Goal: Information Seeking & Learning: Check status

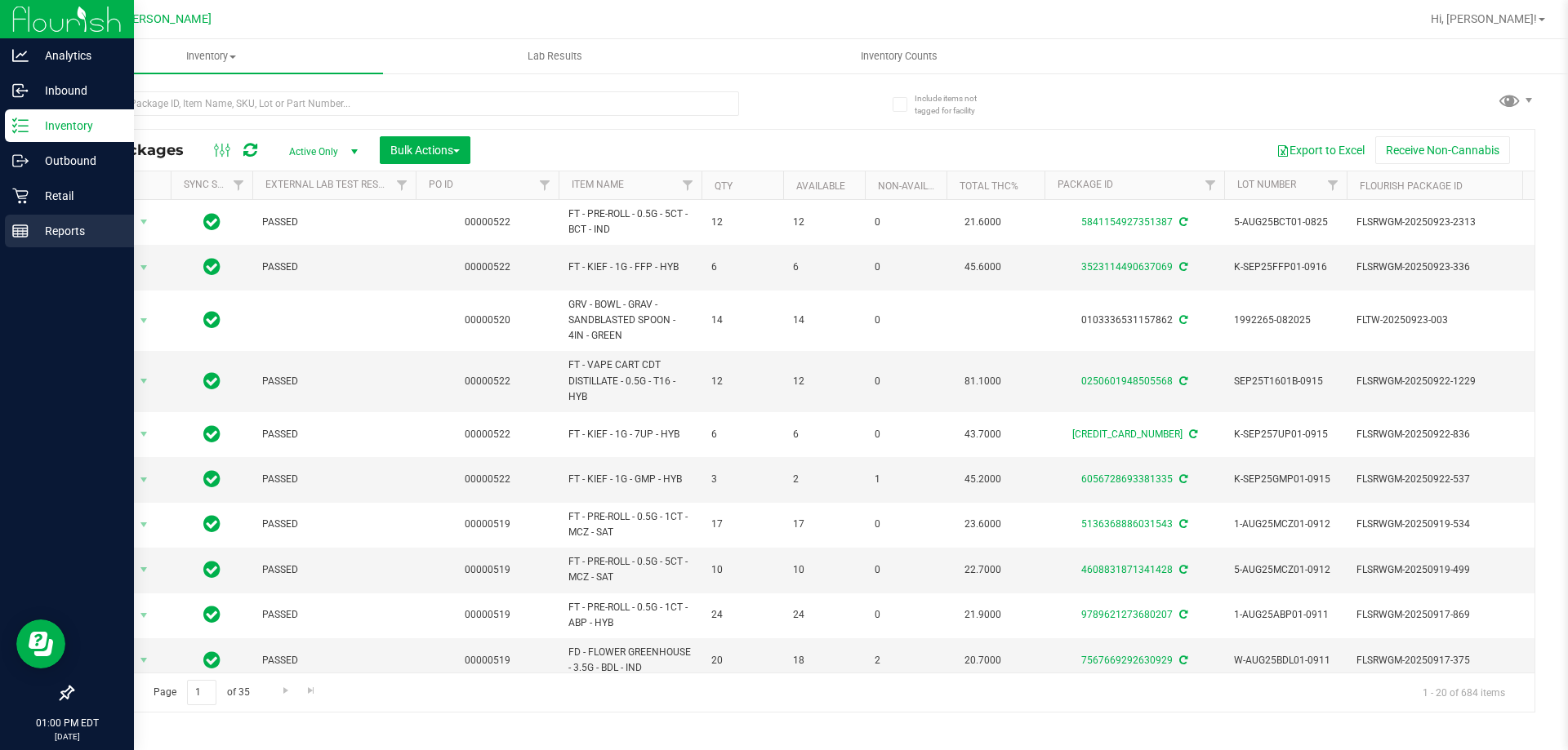
click at [31, 221] on p "Reports" at bounding box center [78, 231] width 98 height 20
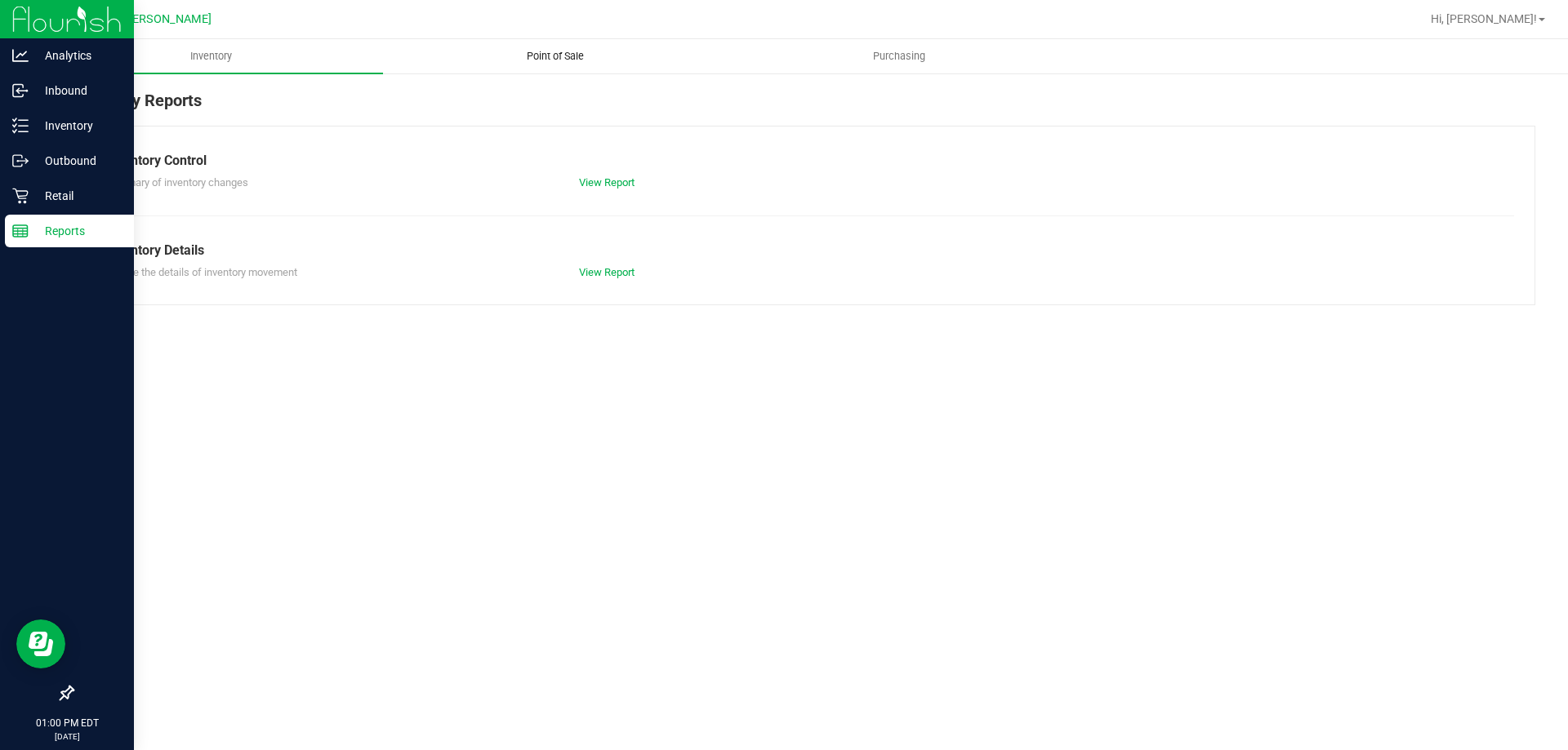
click at [540, 54] on span "Point of Sale" at bounding box center [555, 56] width 101 height 15
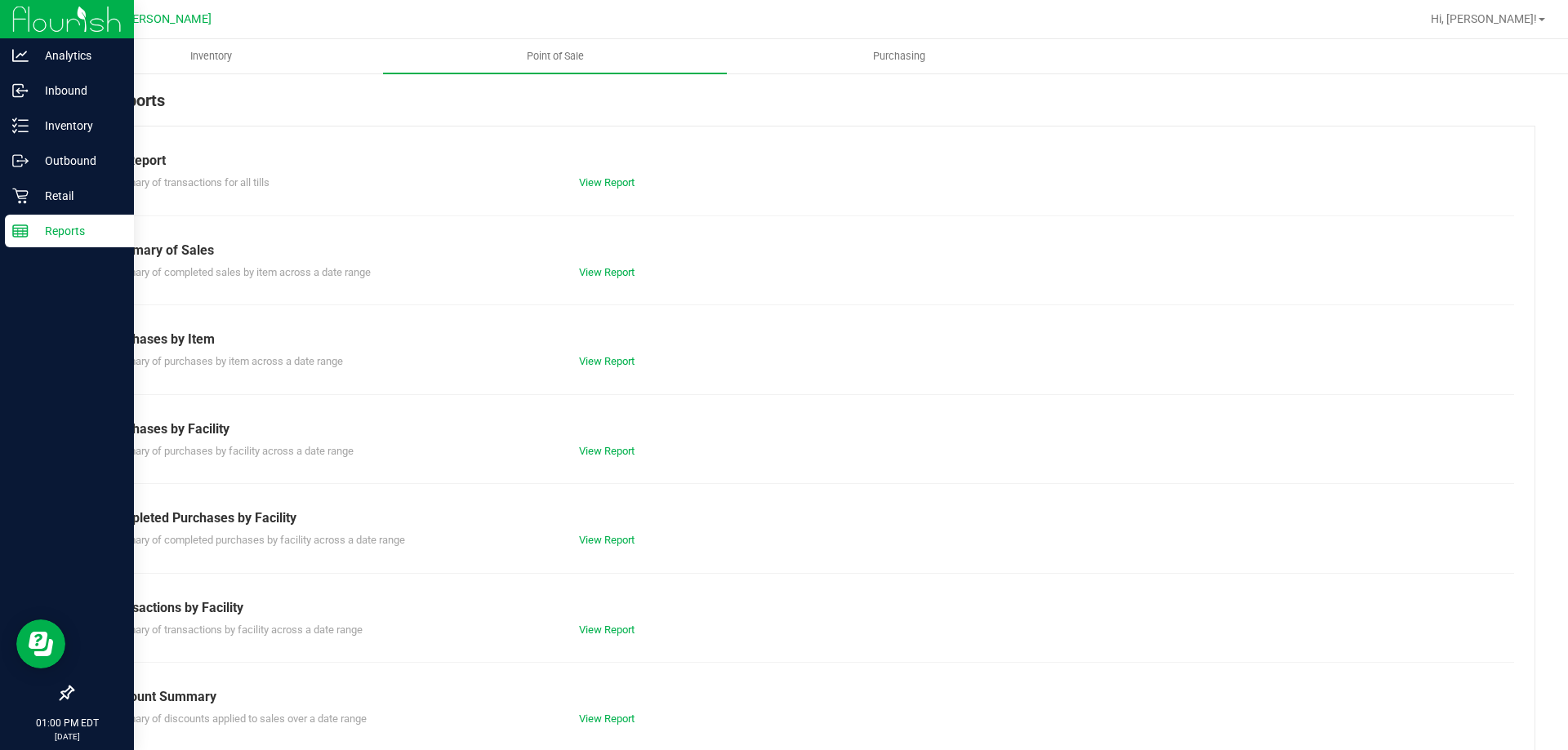
click at [596, 532] on div "Summary of completed purchases by facility across a date range View Report" at bounding box center [803, 539] width 1420 height 20
click at [593, 542] on link "View Report" at bounding box center [606, 540] width 56 height 12
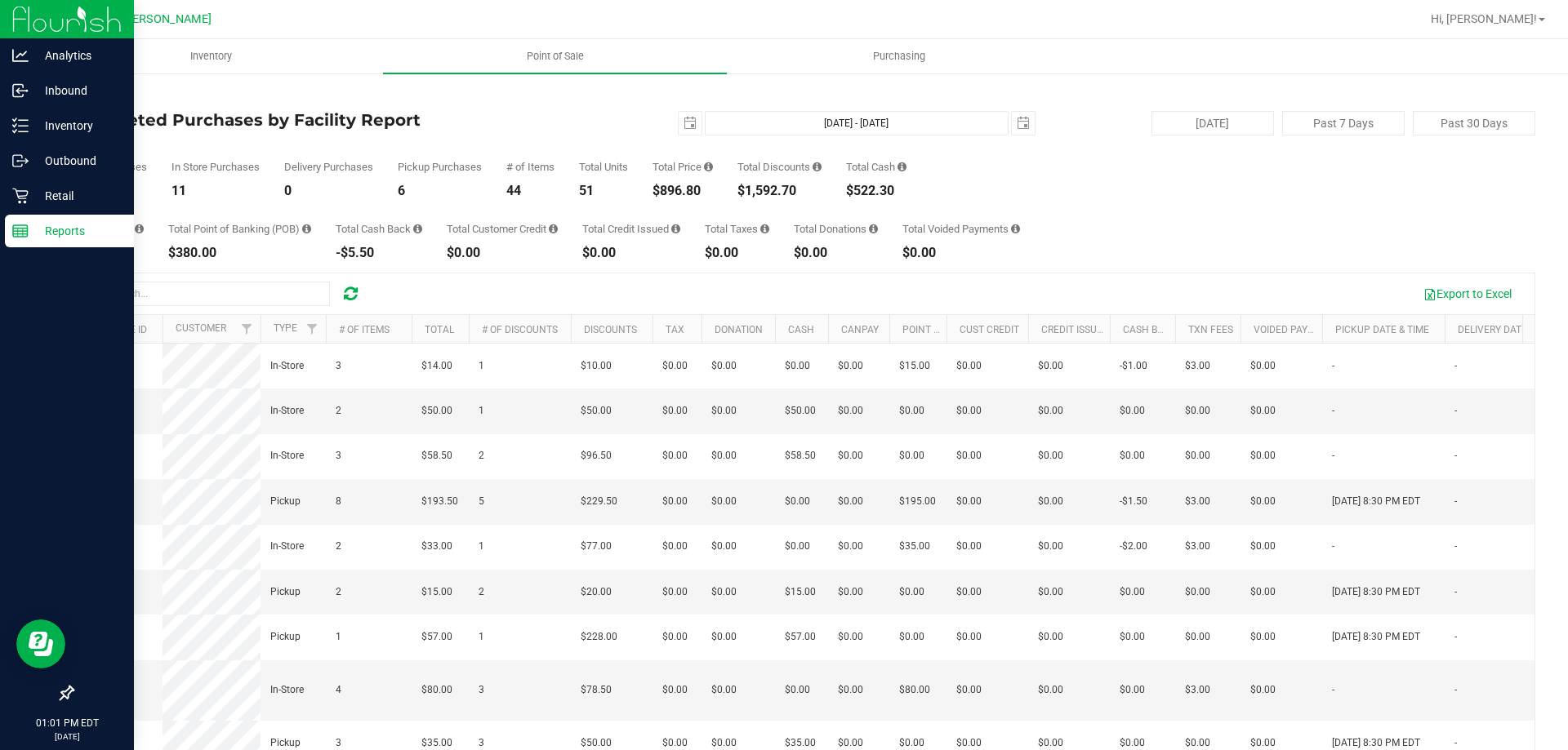
click at [1079, 191] on div "Total Purchases 17 In Store Purchases 11 Delivery Purchases 0 Pickup Purchases …" at bounding box center [803, 167] width 1463 height 62
